Goal: Information Seeking & Learning: Learn about a topic

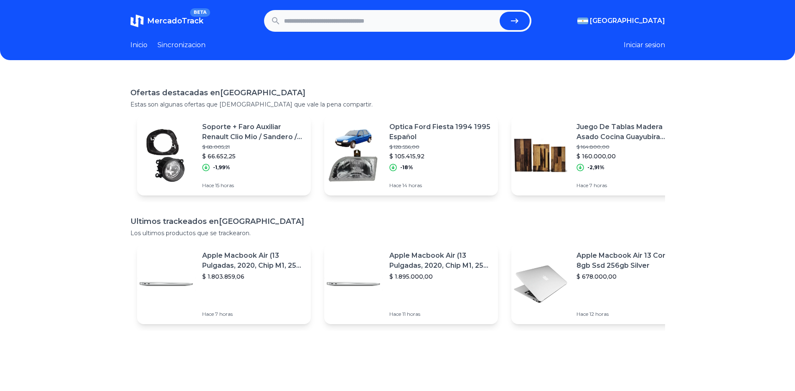
click at [333, 22] on input "text" at bounding box center [390, 21] width 212 height 18
type input "**********"
click at [499, 12] on button "submit" at bounding box center [514, 21] width 30 height 18
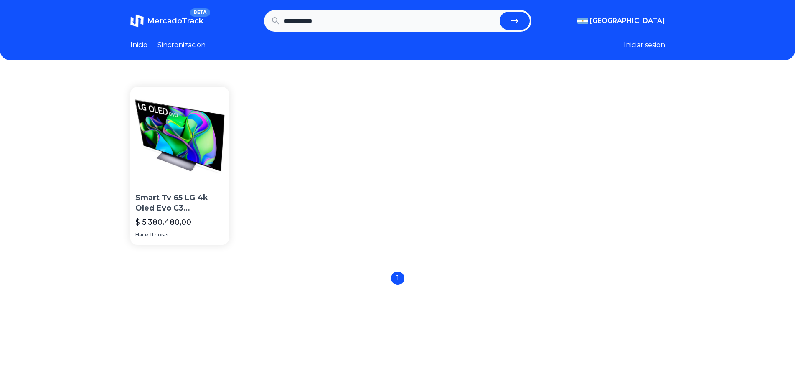
click at [173, 159] on img at bounding box center [179, 136] width 99 height 99
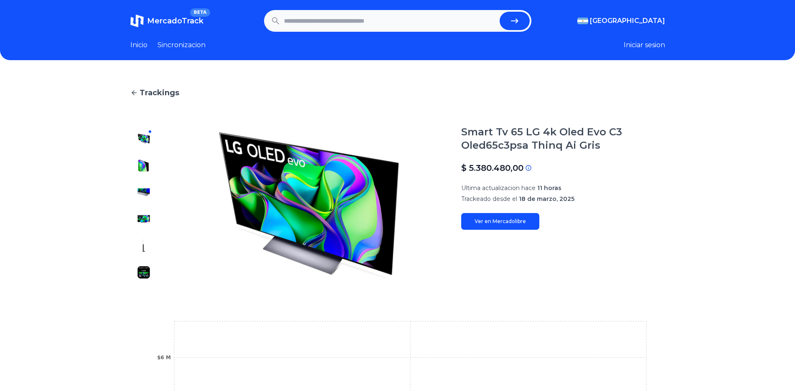
click at [144, 94] on span "Trackings" at bounding box center [159, 93] width 40 height 12
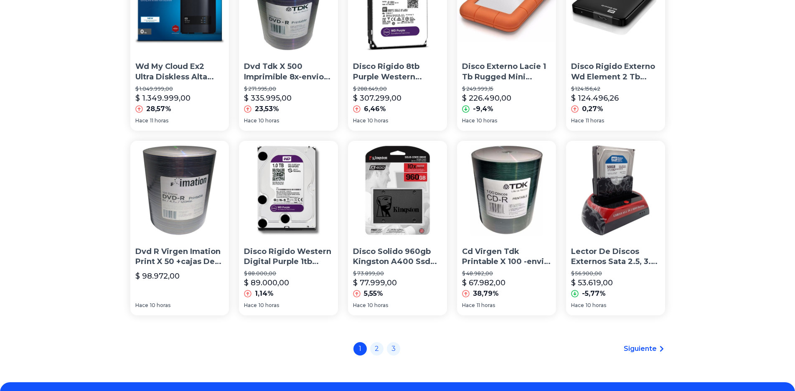
scroll to position [501, 0]
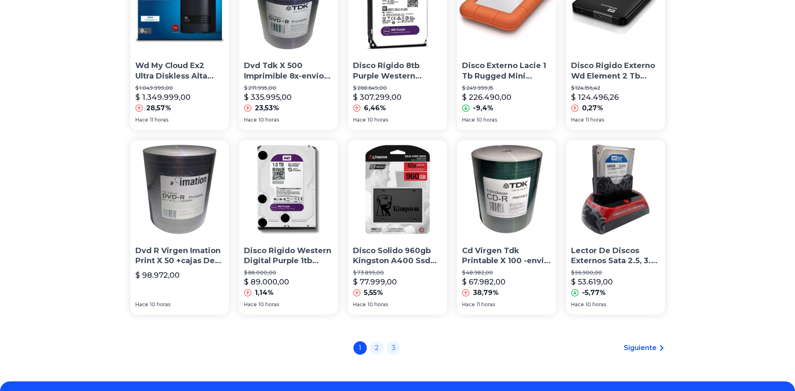
click at [406, 221] on img at bounding box center [397, 189] width 99 height 99
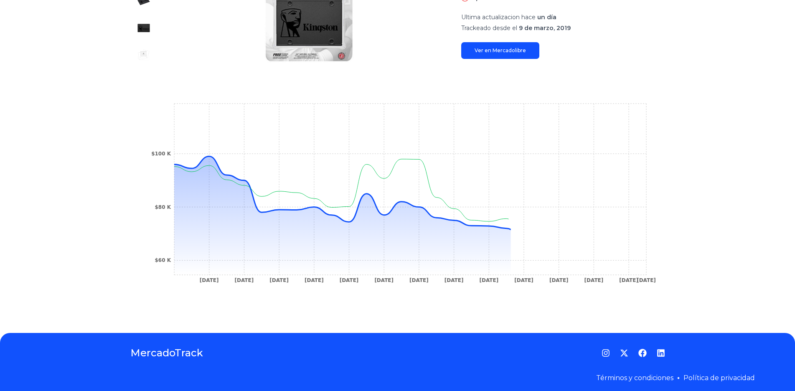
scroll to position [196, 0]
